Goal: Task Accomplishment & Management: Use online tool/utility

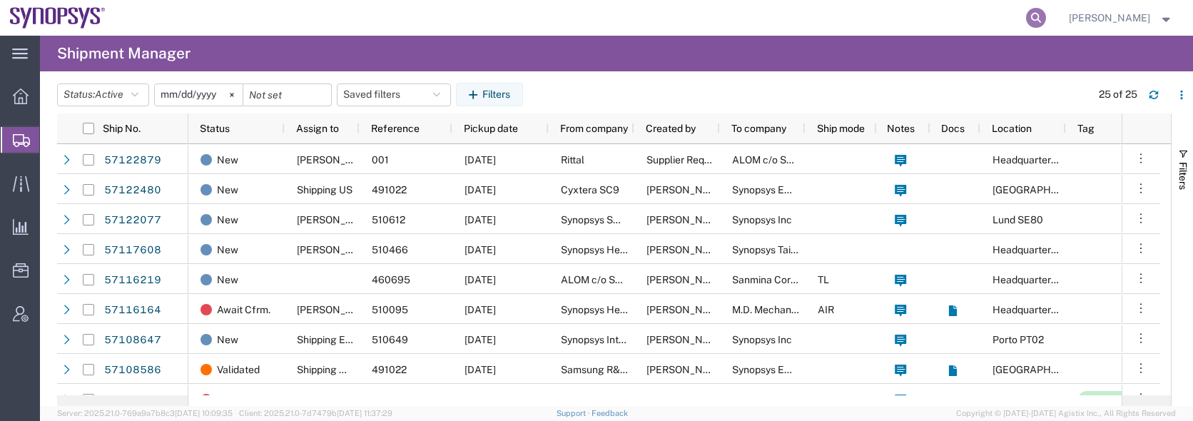
click at [1046, 17] on icon at bounding box center [1036, 18] width 20 height 20
type input "57097887"
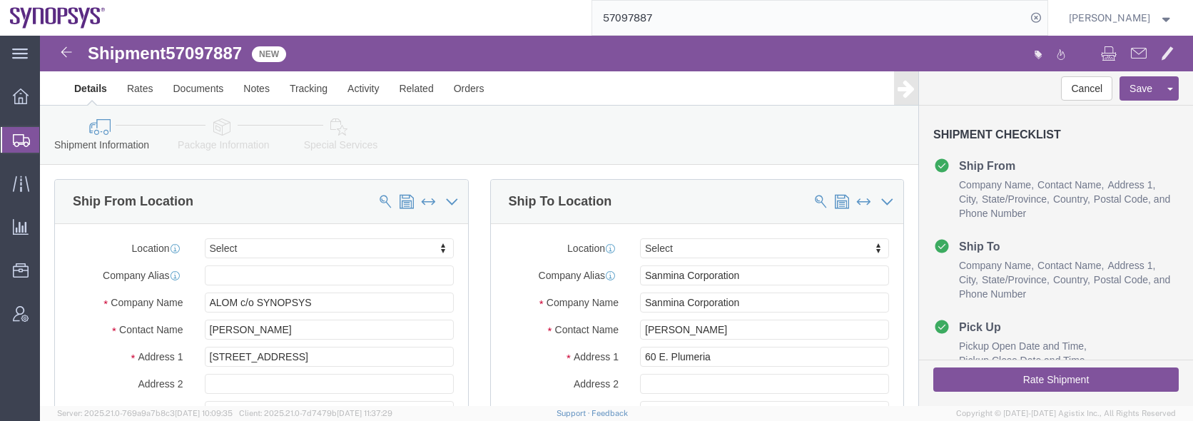
select select
click link "Documents"
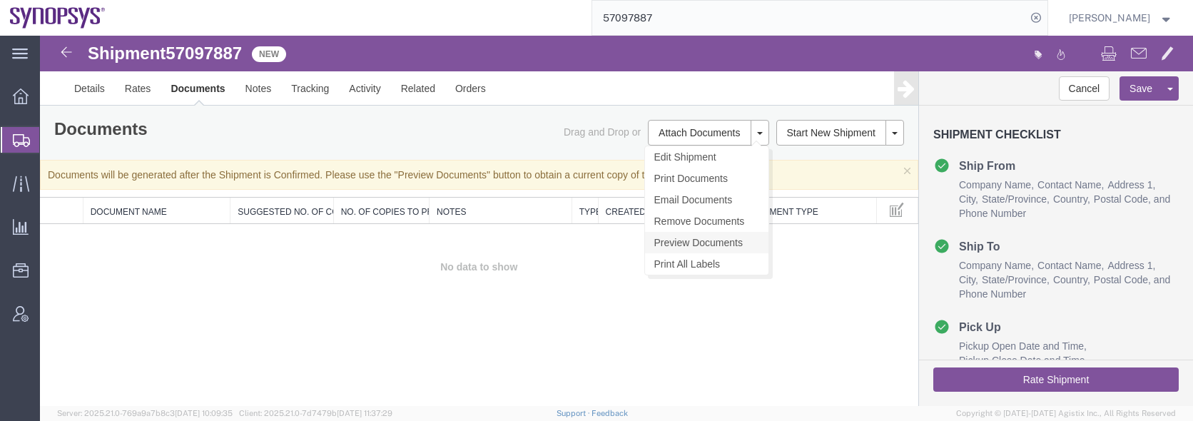
click at [710, 241] on link "Preview Documents" at bounding box center [706, 242] width 123 height 21
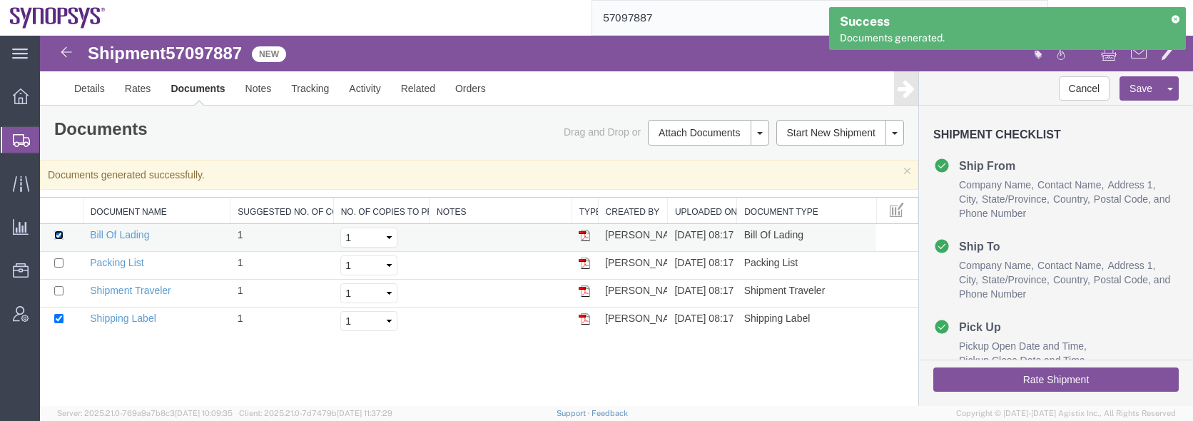
click at [56, 231] on input "checkbox" at bounding box center [58, 235] width 9 height 9
checkbox input "false"
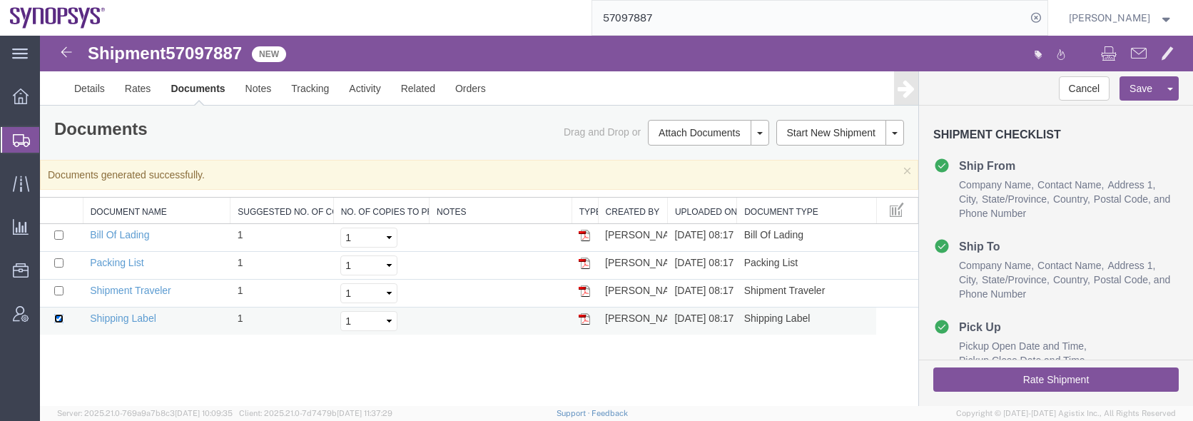
click at [58, 318] on input "checkbox" at bounding box center [58, 318] width 9 height 9
checkbox input "false"
click at [56, 290] on input "checkbox" at bounding box center [58, 290] width 9 height 9
checkbox input "true"
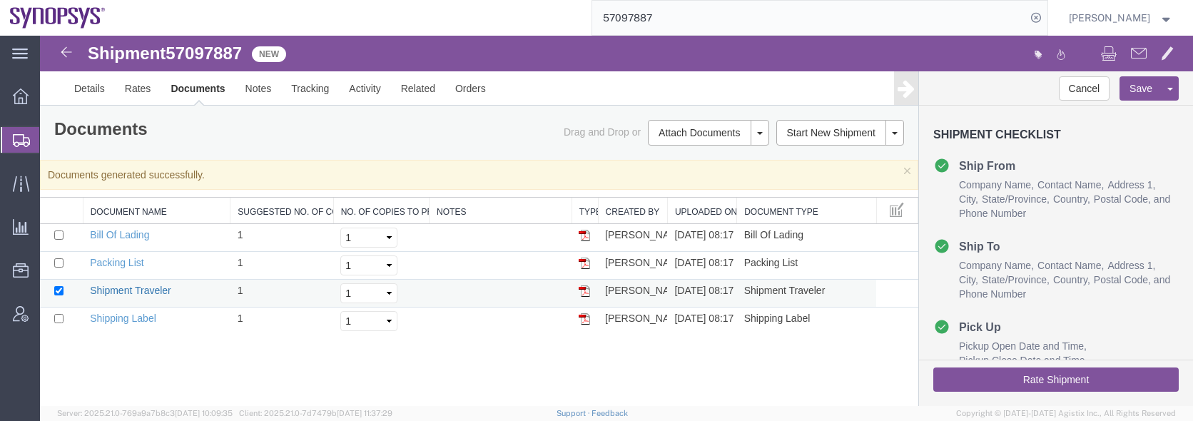
click at [123, 289] on link "Shipment Traveler" at bounding box center [130, 290] width 81 height 11
click at [253, 378] on div "Shipment 57097887 4 of 4 New Details Rates Documents Notes Tracking Activity Re…" at bounding box center [616, 221] width 1153 height 370
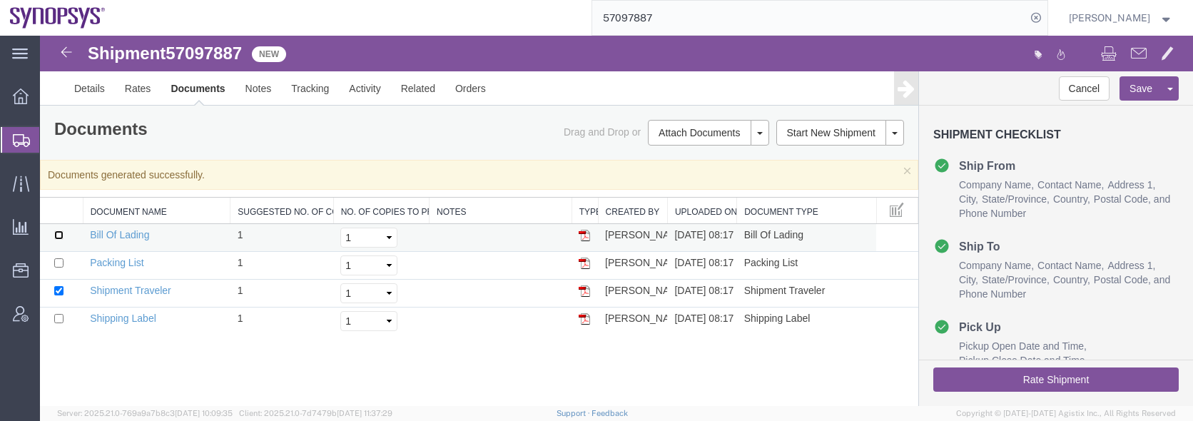
drag, startPoint x: 59, startPoint y: 236, endPoint x: 59, endPoint y: 246, distance: 10.0
click at [59, 236] on input "checkbox" at bounding box center [58, 235] width 9 height 9
checkbox input "true"
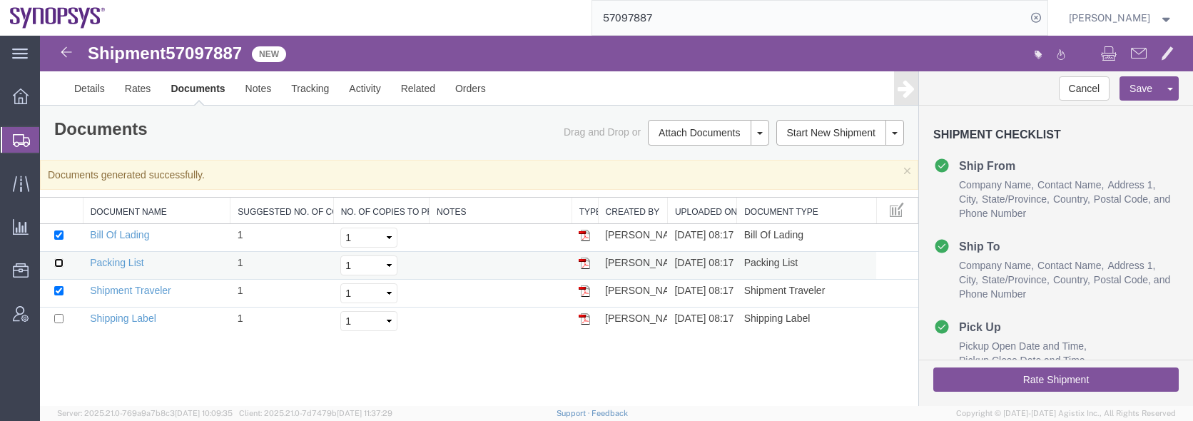
click at [59, 263] on input "checkbox" at bounding box center [58, 262] width 9 height 9
checkbox input "true"
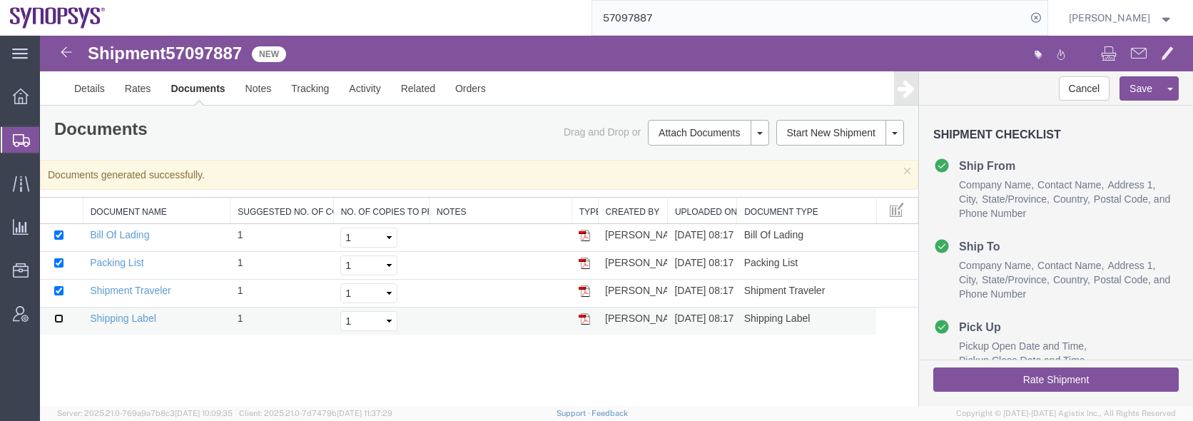
click at [60, 320] on input "checkbox" at bounding box center [58, 318] width 9 height 9
checkbox input "true"
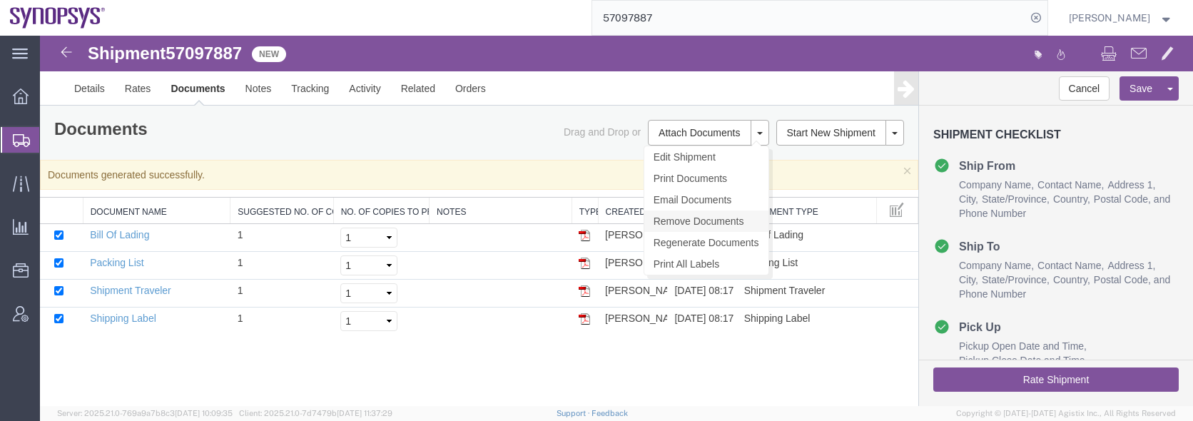
click at [687, 220] on link "Remove Documents" at bounding box center [706, 221] width 124 height 21
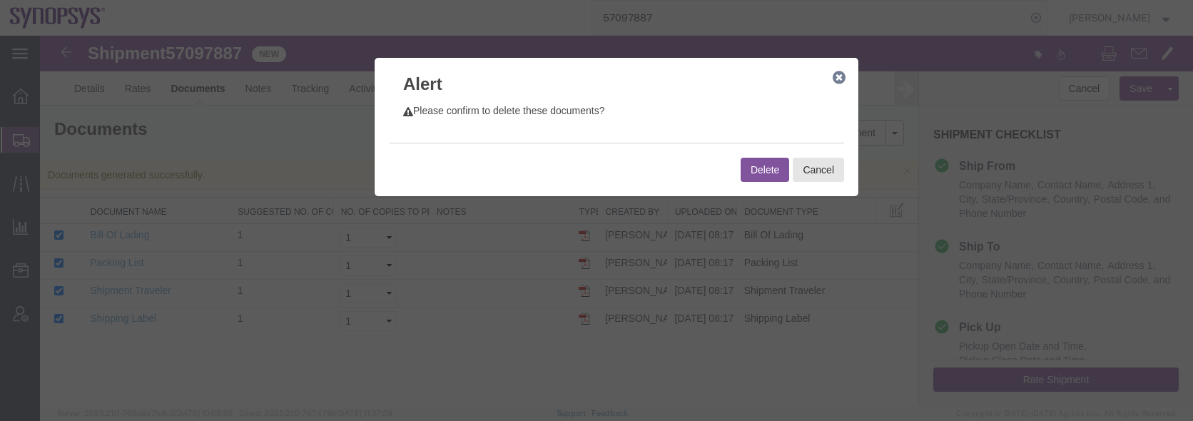
click at [759, 171] on button "Delete" at bounding box center [765, 170] width 49 height 24
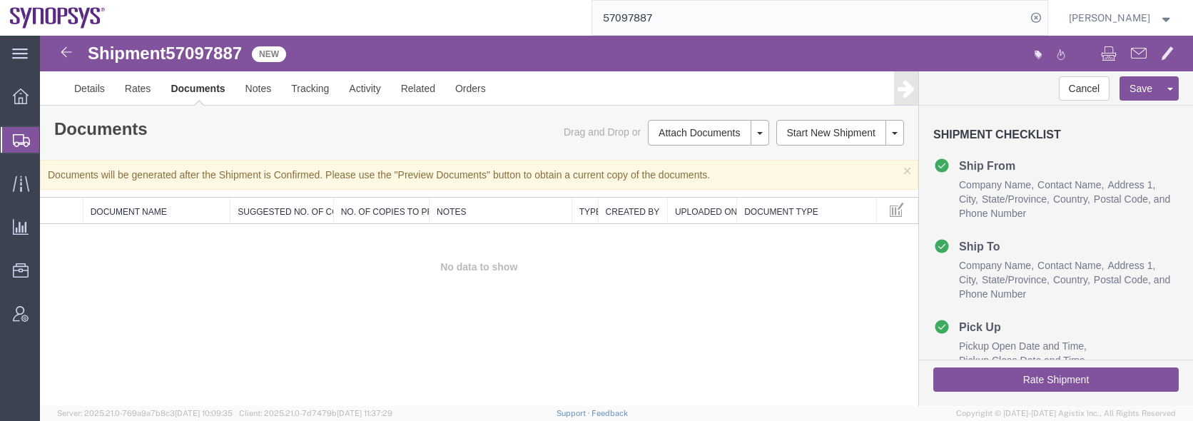
click at [321, 293] on td "No data to show" at bounding box center [479, 267] width 879 height 86
